Goal: Register for event/course

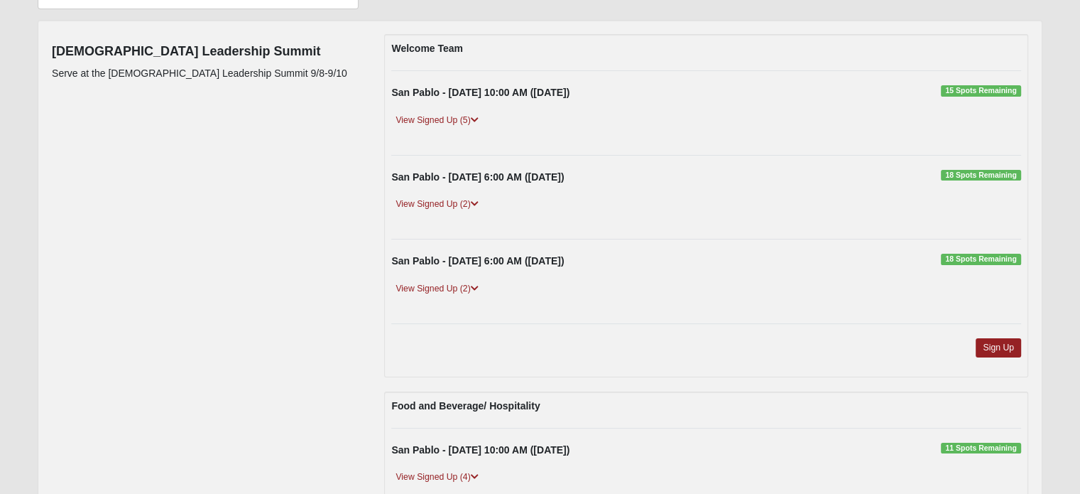
scroll to position [251, 0]
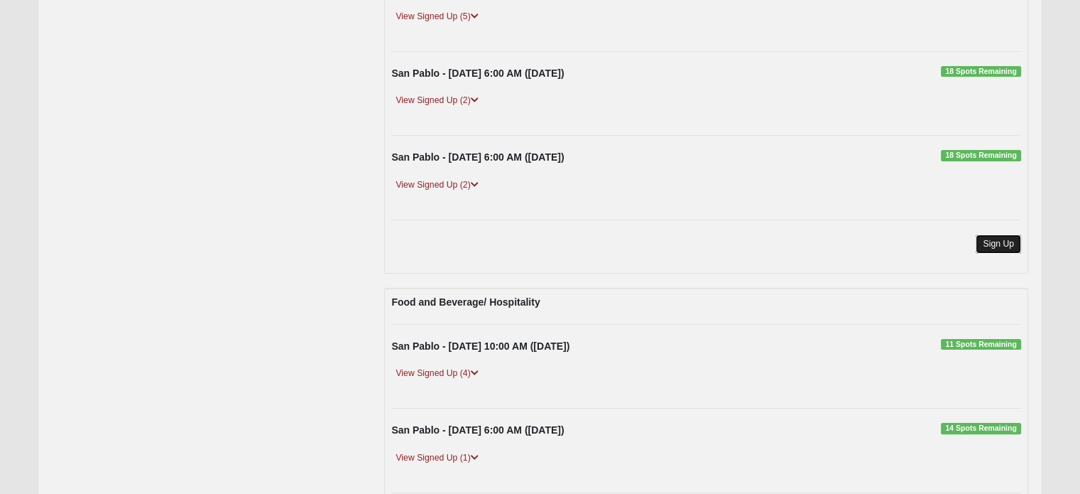
click at [992, 241] on link "Sign Up" at bounding box center [998, 243] width 45 height 19
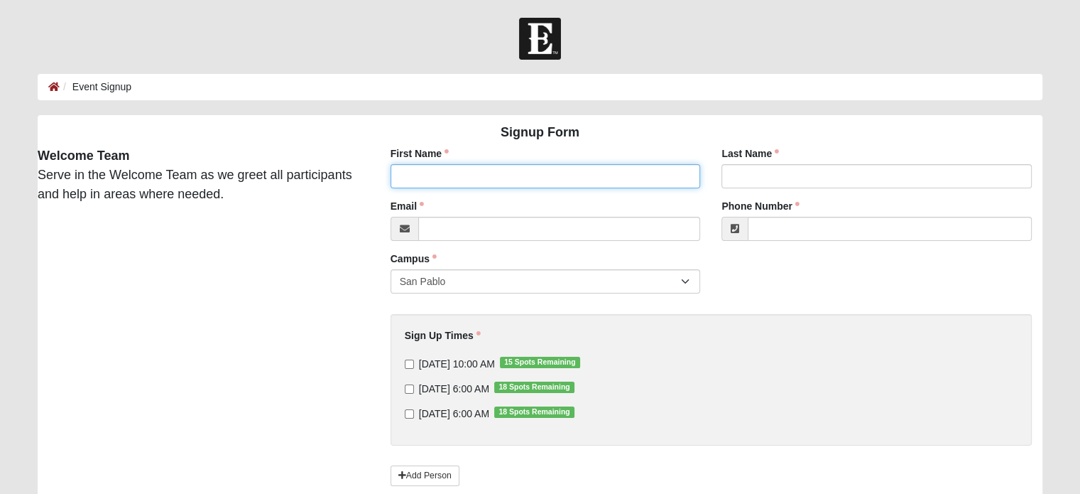
click at [480, 185] on input "First Name" at bounding box center [546, 176] width 310 height 24
type input "[PERSON_NAME]"
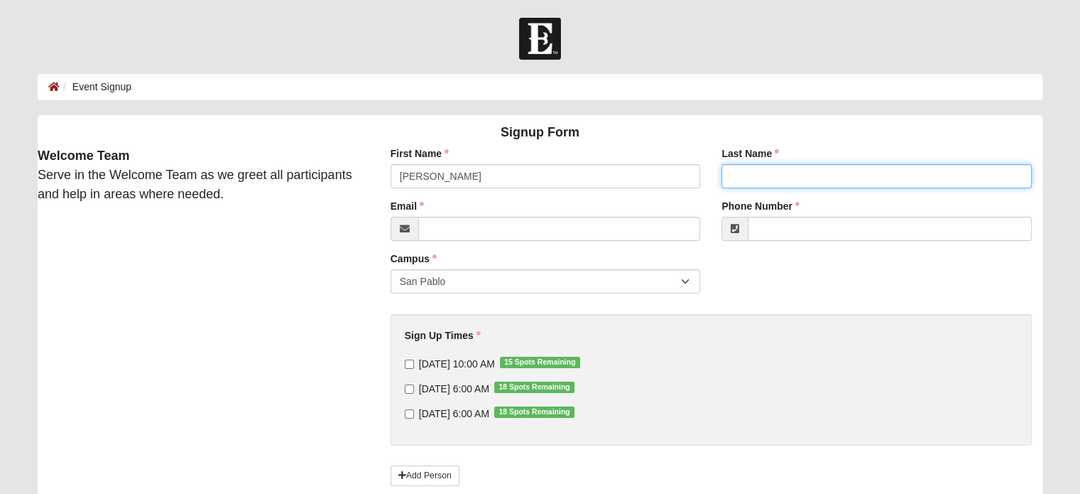
type input "Bell"
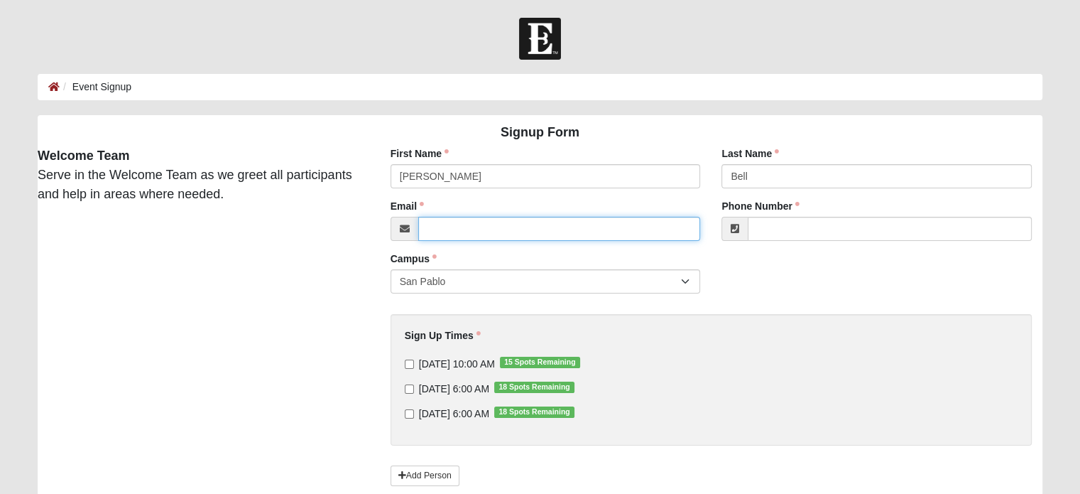
type input "[EMAIL_ADDRESS][DOMAIN_NAME]"
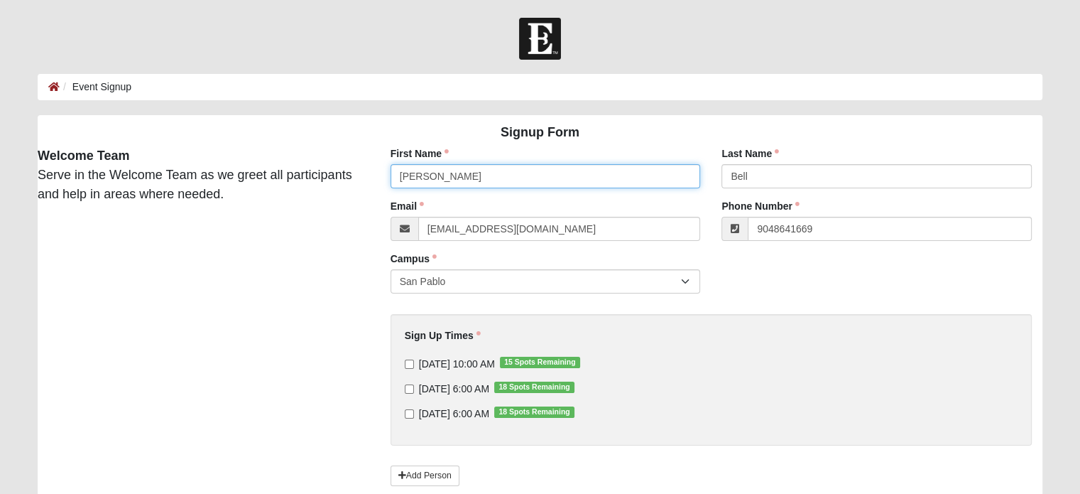
type input "[PHONE_NUMBER]"
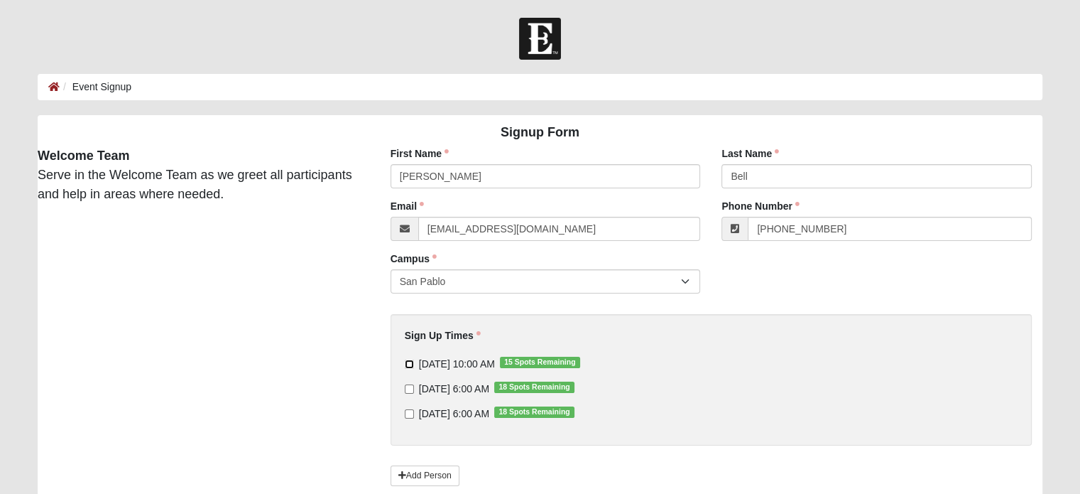
click at [410, 363] on input "[DATE] 10:00 AM 15 Spots Remaining" at bounding box center [409, 363] width 9 height 9
checkbox input "true"
click at [409, 386] on input "[DATE] 6:00 AM 18 Spots Remaining" at bounding box center [409, 388] width 9 height 9
checkbox input "true"
click at [409, 417] on input "[DATE] 6:00 AM 18 Spots Remaining" at bounding box center [409, 413] width 9 height 9
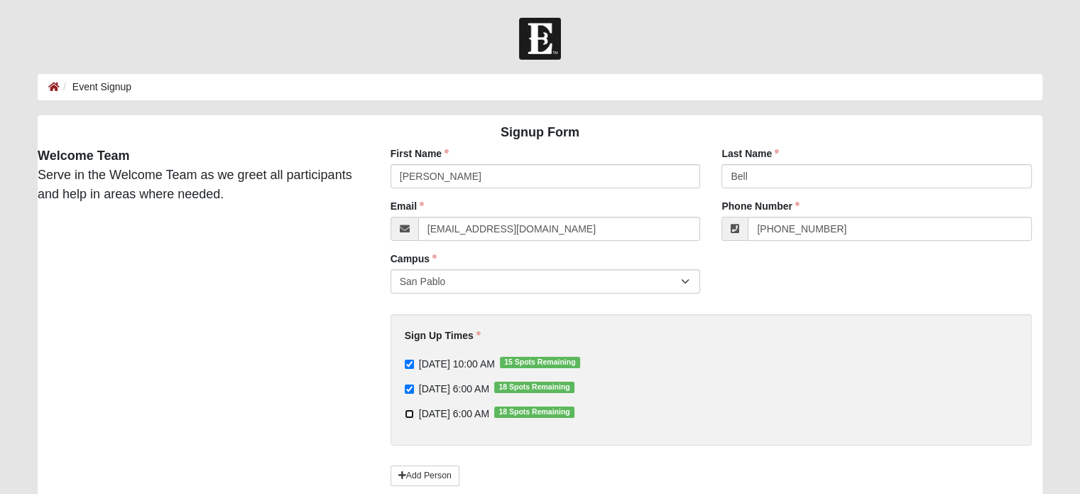
checkbox input "true"
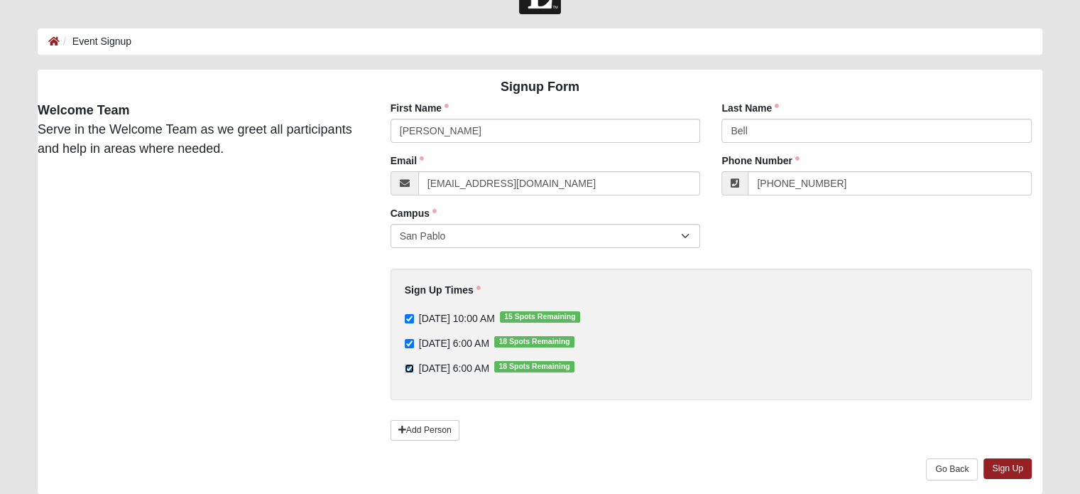
scroll to position [96, 0]
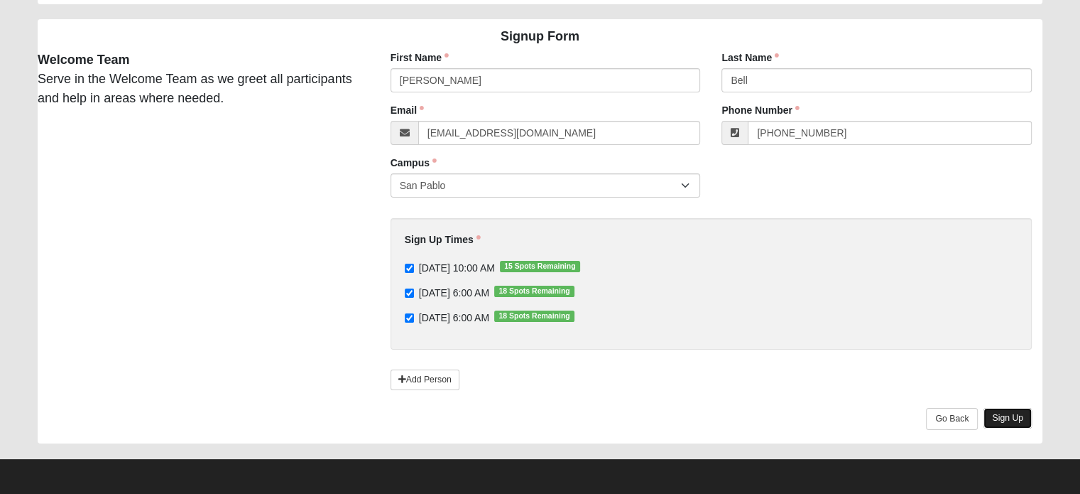
click at [1000, 416] on link "Sign Up" at bounding box center [1008, 418] width 48 height 21
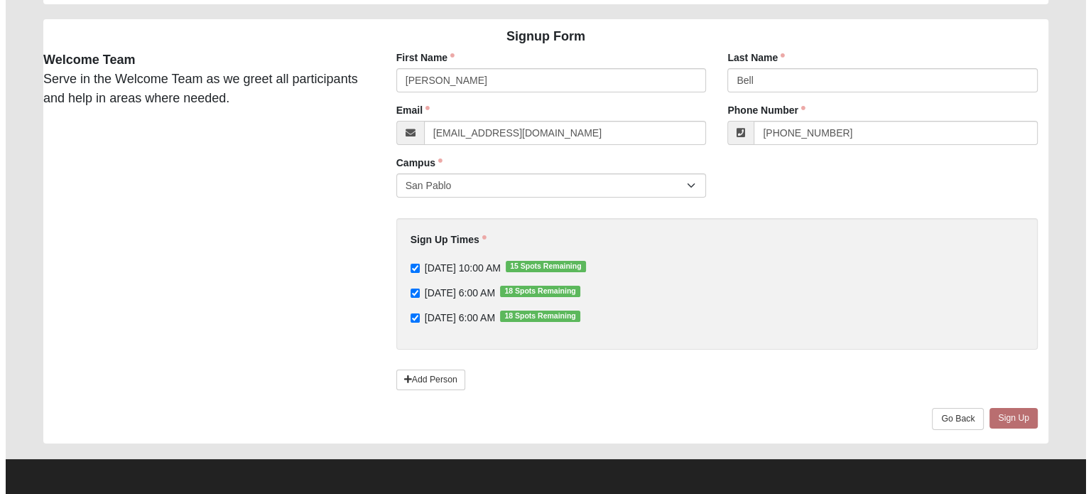
scroll to position [0, 0]
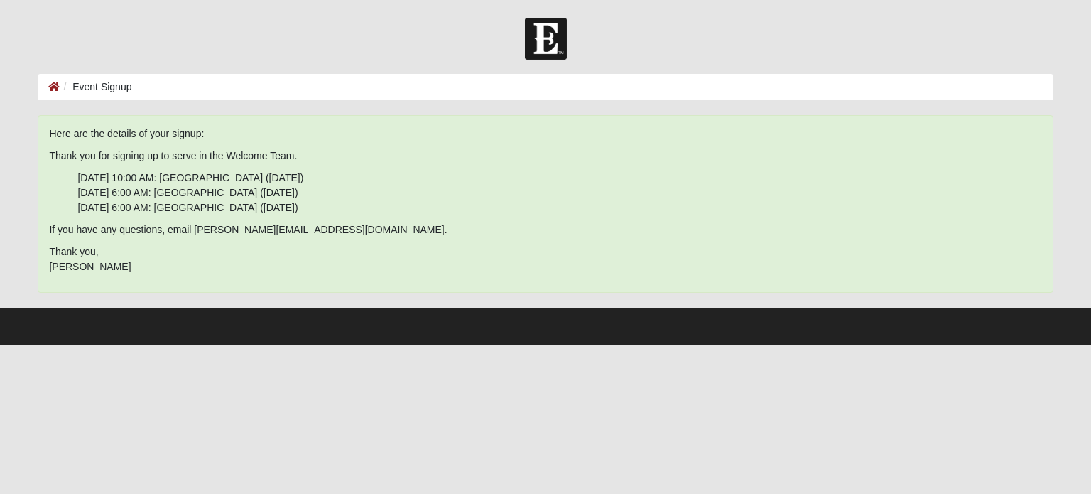
click at [620, 344] on html "Log In Event Signup Event Signup Error Here are the details of your signup: Tha…" at bounding box center [545, 172] width 1091 height 344
